Goal: Find specific page/section: Find specific page/section

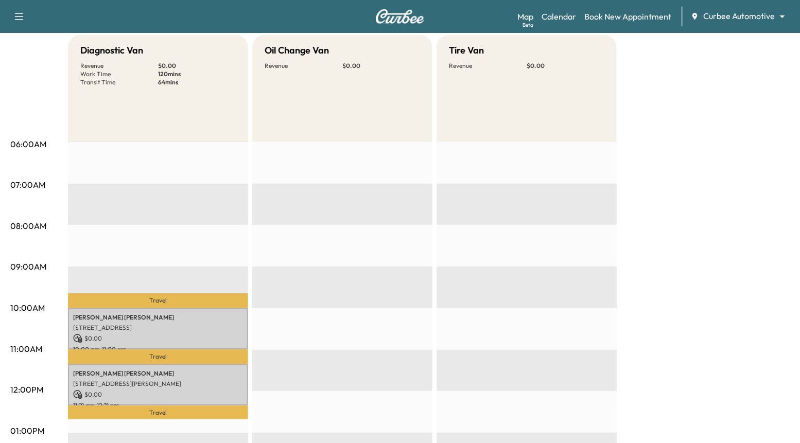
scroll to position [200, 0]
